Goal: Ask a question

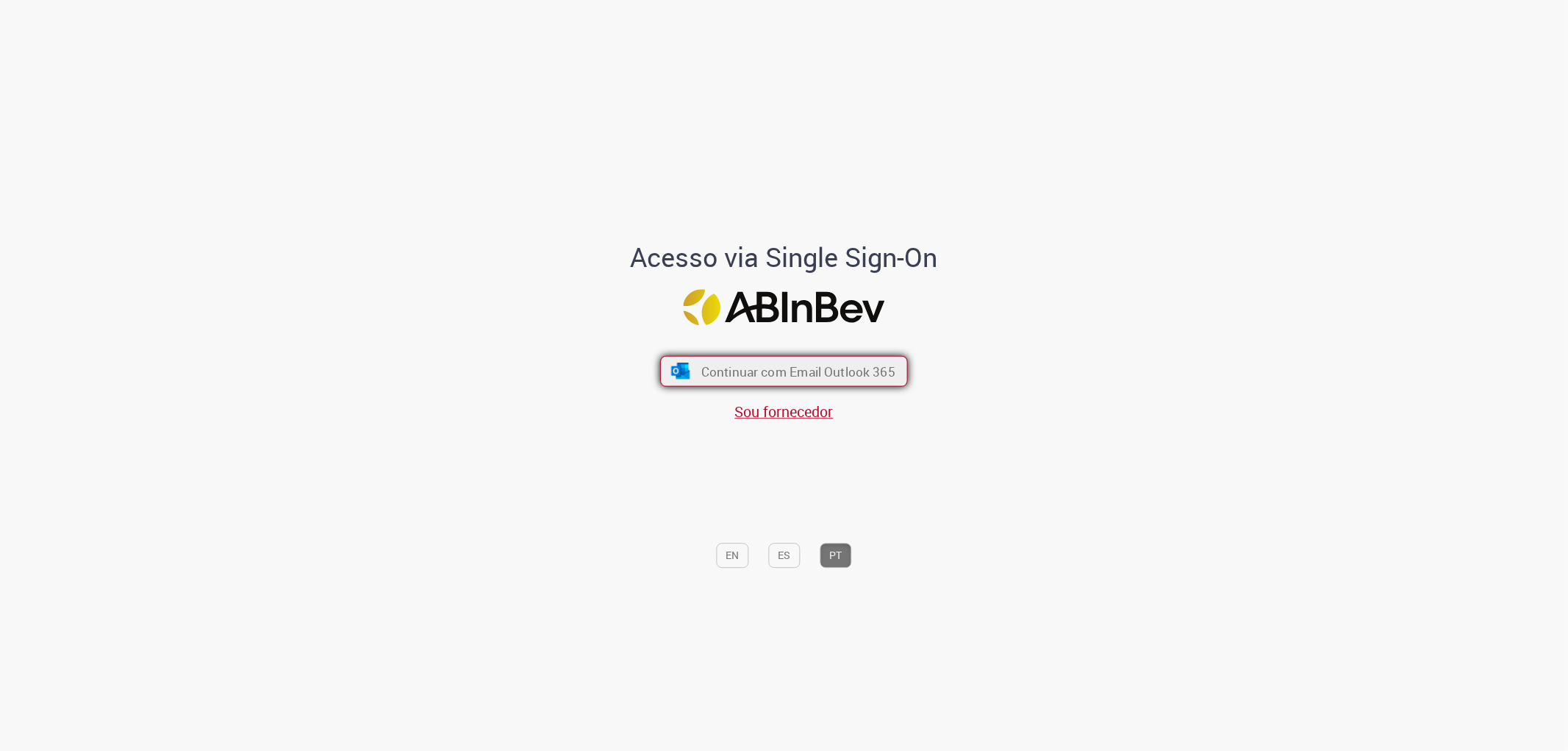
click at [738, 369] on span "Continuar com Email Outlook 365" at bounding box center [798, 371] width 194 height 17
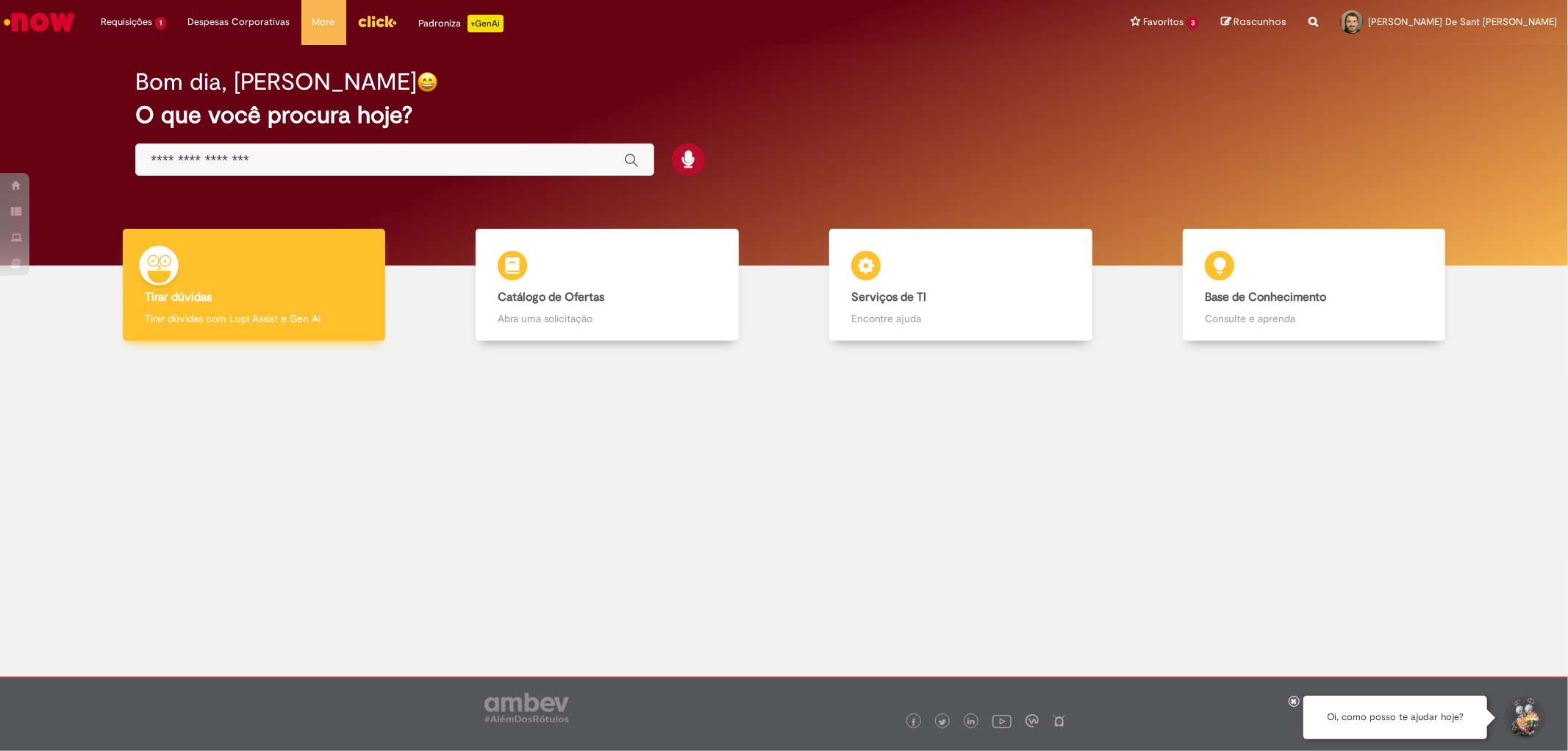
click at [302, 303] on h4 "Tirar dúvidas" at bounding box center [254, 298] width 218 height 13
click at [283, 305] on div "Tirar dúvidas Tirar dúvidas Tirar dúvidas com Lupi Assist e Gen Ai" at bounding box center [253, 284] width 262 height 113
